Goal: Find contact information: Find contact information

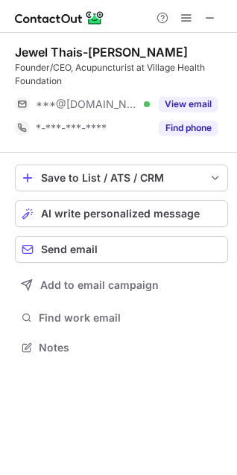
scroll to position [338, 237]
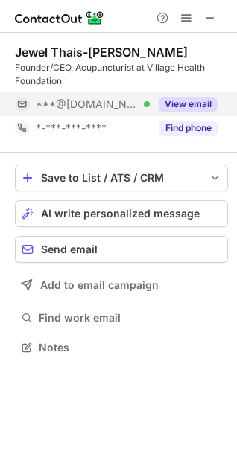
click at [182, 105] on button "View email" at bounding box center [188, 104] width 59 height 15
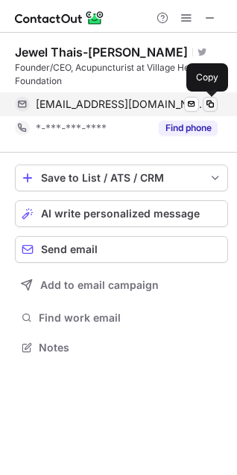
click at [211, 107] on span at bounding box center [210, 104] width 12 height 12
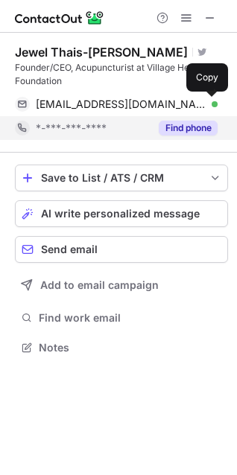
click at [182, 126] on button "Find phone" at bounding box center [188, 128] width 59 height 15
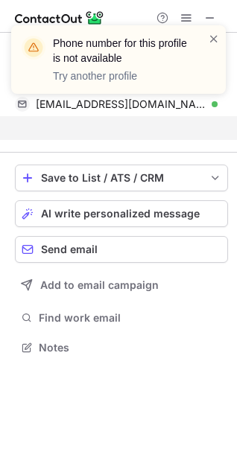
scroll to position [314, 237]
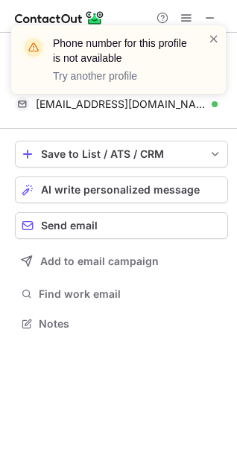
click at [209, 21] on div "Phone number for this profile is not available Try another profile" at bounding box center [118, 65] width 238 height 110
click at [209, 15] on div "Phone number for this profile is not available Try another profile" at bounding box center [118, 65] width 238 height 110
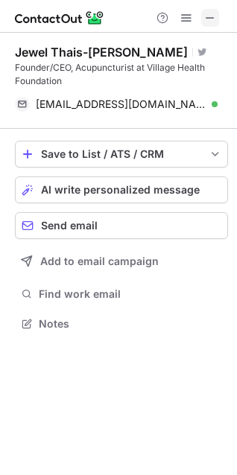
click at [207, 15] on span at bounding box center [210, 18] width 12 height 12
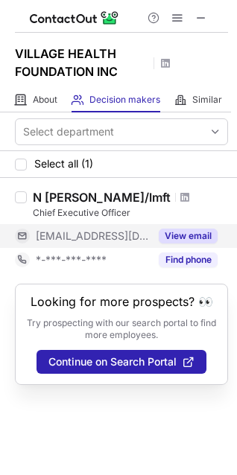
click at [170, 237] on button "View email" at bounding box center [188, 236] width 59 height 15
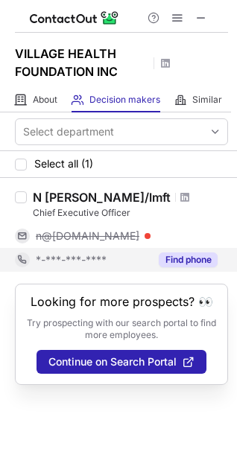
click at [196, 262] on button "Find phone" at bounding box center [188, 260] width 59 height 15
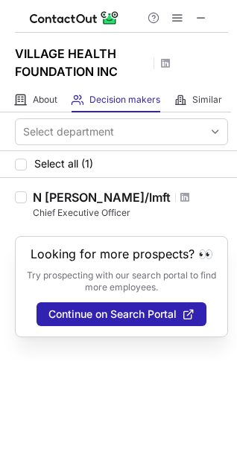
click at [200, 14] on span at bounding box center [201, 18] width 12 height 12
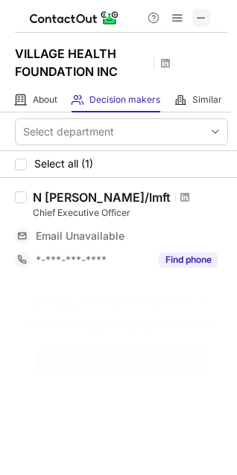
click at [197, 19] on span at bounding box center [201, 18] width 12 height 12
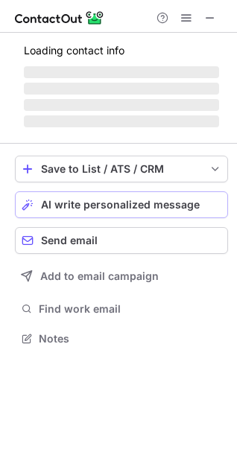
scroll to position [324, 237]
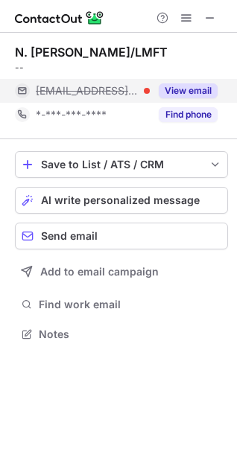
click at [185, 93] on button "View email" at bounding box center [188, 90] width 59 height 15
click at [24, 89] on span at bounding box center [22, 91] width 12 height 12
click at [114, 94] on span "n@villagehealthfoundation.org" at bounding box center [88, 90] width 104 height 13
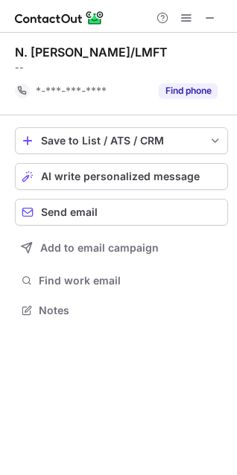
scroll to position [300, 237]
click at [206, 12] on span at bounding box center [210, 18] width 12 height 12
click at [210, 13] on span at bounding box center [210, 18] width 12 height 12
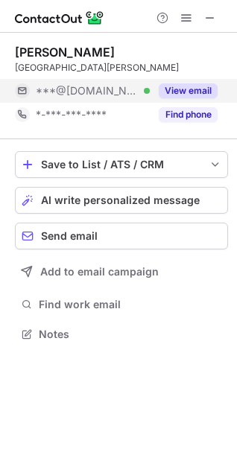
scroll to position [324, 237]
click at [175, 95] on button "View email" at bounding box center [188, 90] width 59 height 15
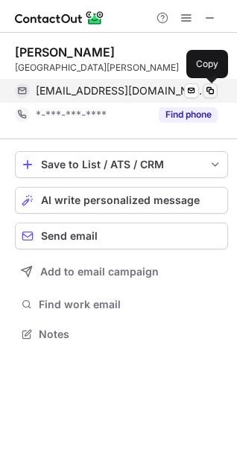
click at [209, 91] on span at bounding box center [210, 91] width 12 height 12
